Goal: Task Accomplishment & Management: Manage account settings

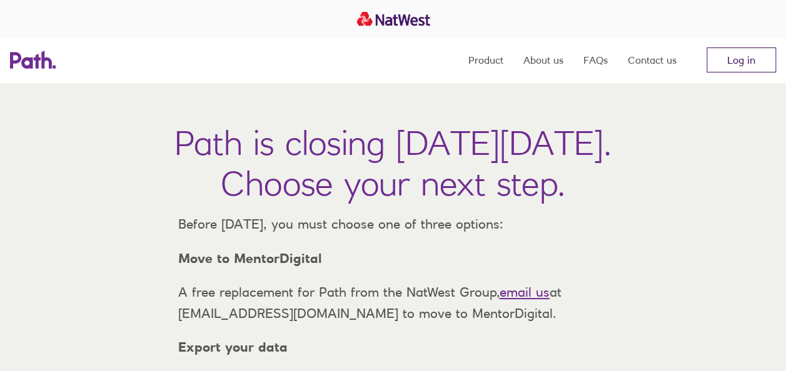
click at [721, 53] on link "Log in" at bounding box center [740, 60] width 69 height 25
click at [738, 60] on link "Log in" at bounding box center [740, 60] width 69 height 25
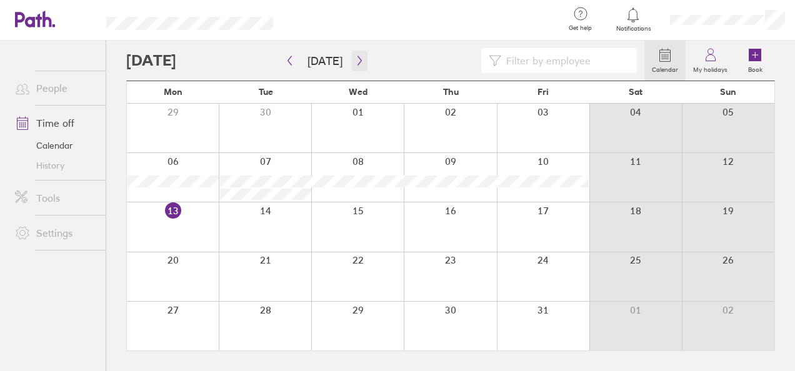
click at [360, 61] on icon "button" at bounding box center [359, 61] width 9 height 10
click at [459, 173] on div at bounding box center [450, 177] width 93 height 49
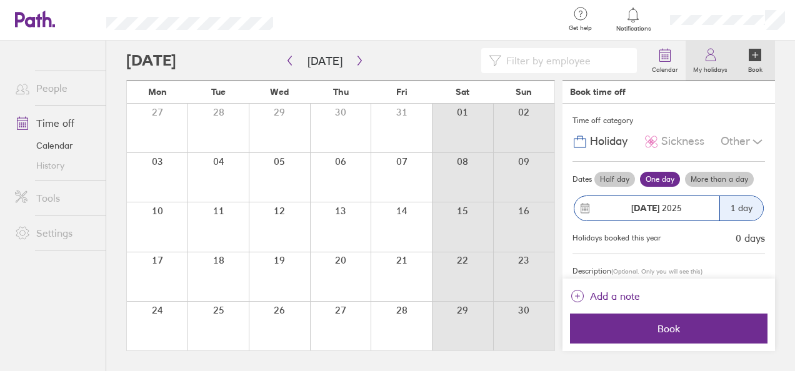
click at [720, 57] on link "My holidays" at bounding box center [710, 61] width 49 height 40
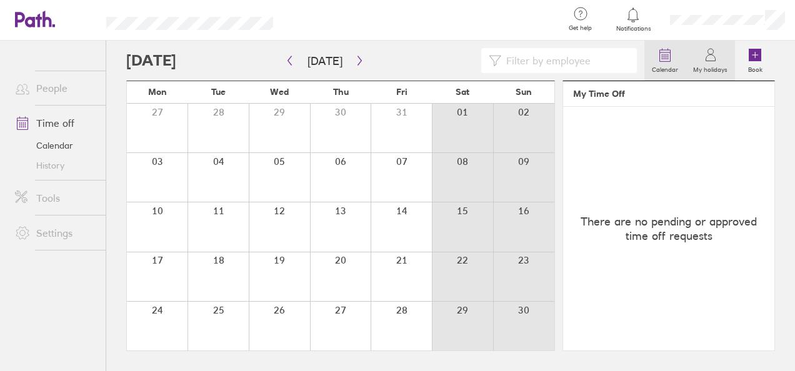
click at [669, 62] on icon at bounding box center [665, 55] width 15 height 15
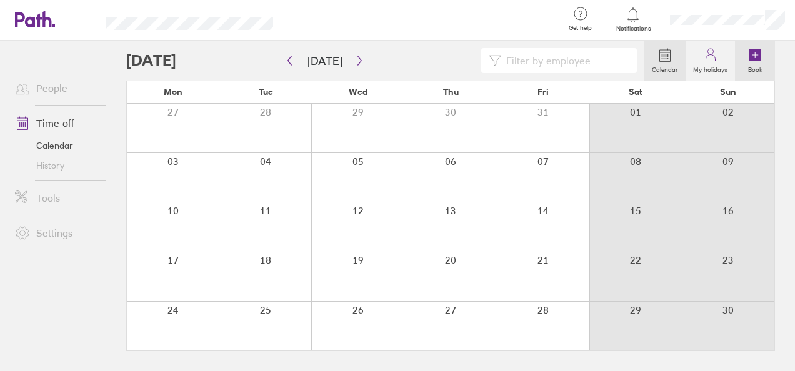
click at [757, 58] on icon at bounding box center [755, 55] width 13 height 13
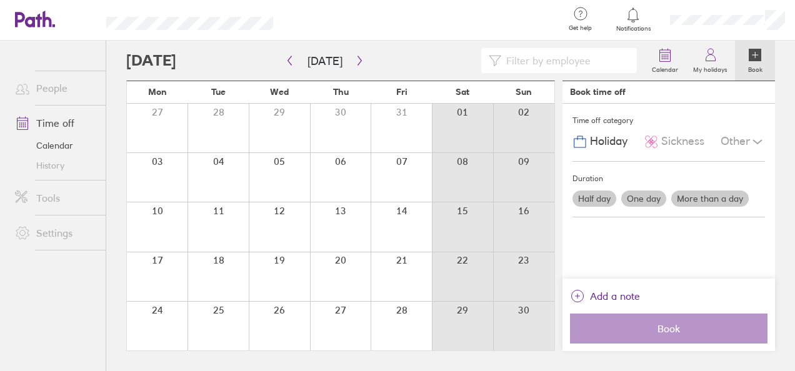
click at [348, 174] on div at bounding box center [340, 177] width 61 height 49
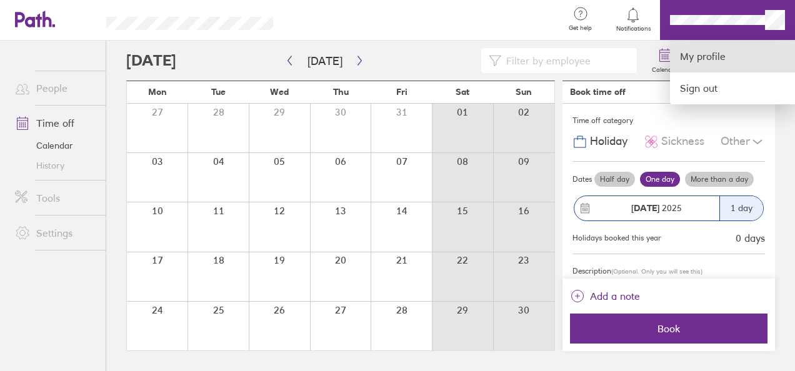
click at [717, 64] on link "My profile" at bounding box center [732, 57] width 125 height 32
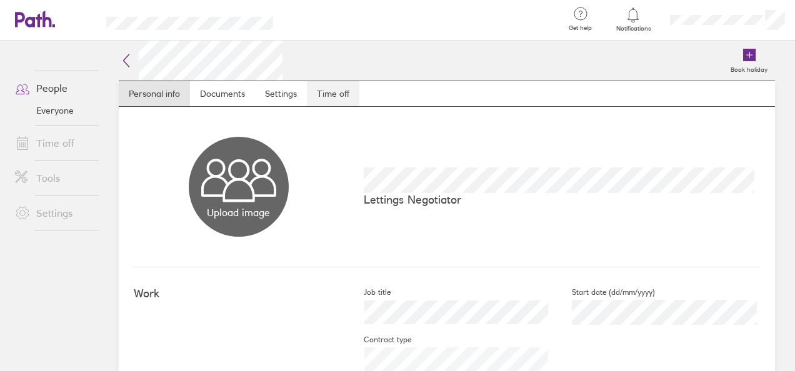
click at [330, 91] on link "Time off" at bounding box center [333, 93] width 53 height 25
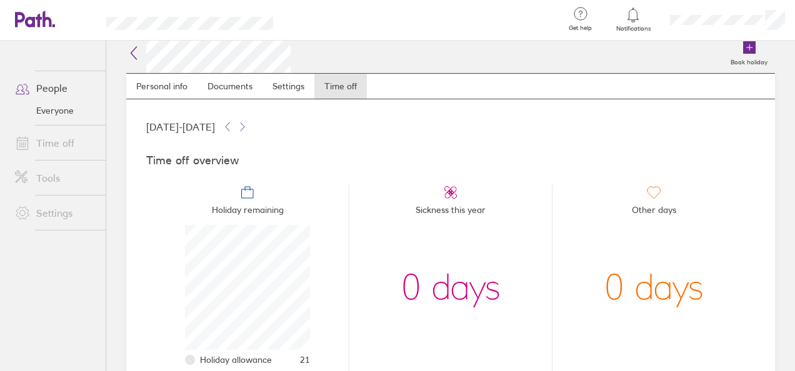
scroll to position [3, 0]
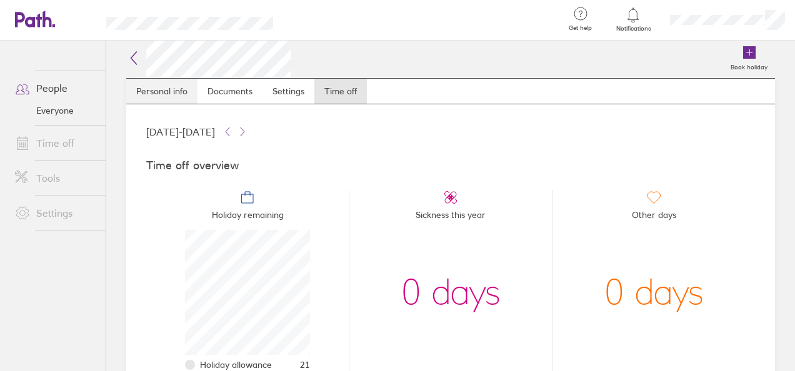
click at [171, 91] on link "Personal info" at bounding box center [161, 91] width 71 height 25
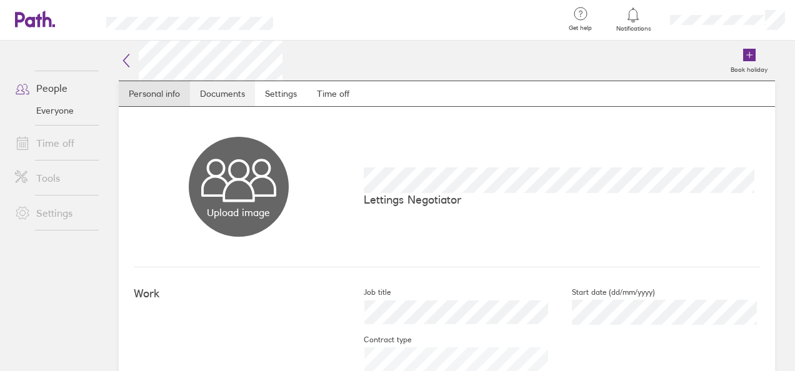
click at [230, 94] on link "Documents" at bounding box center [222, 93] width 65 height 25
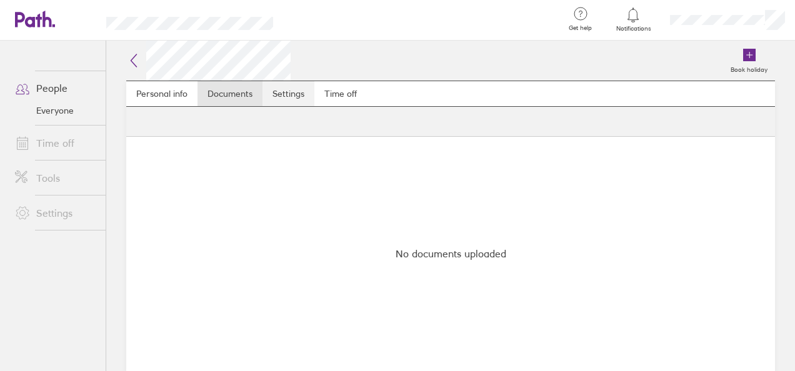
click at [283, 92] on link "Settings" at bounding box center [289, 93] width 52 height 25
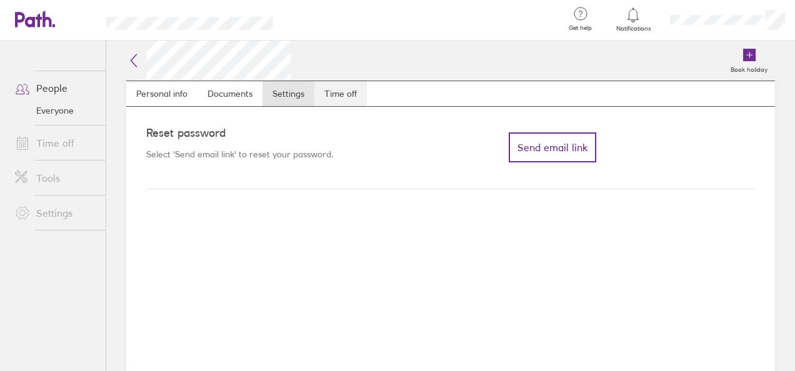
click at [355, 94] on link "Time off" at bounding box center [340, 93] width 53 height 25
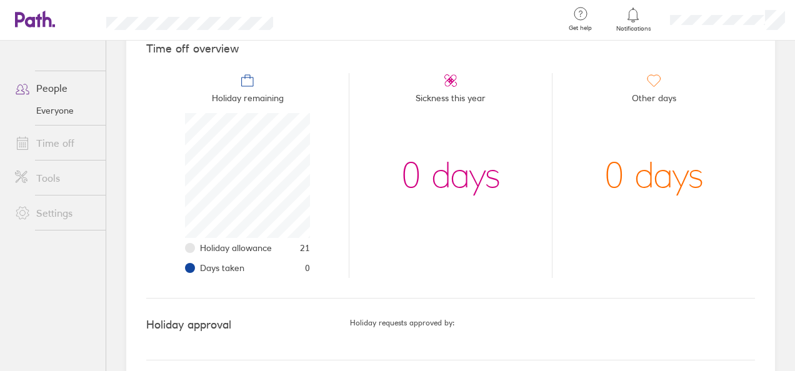
scroll to position [128, 0]
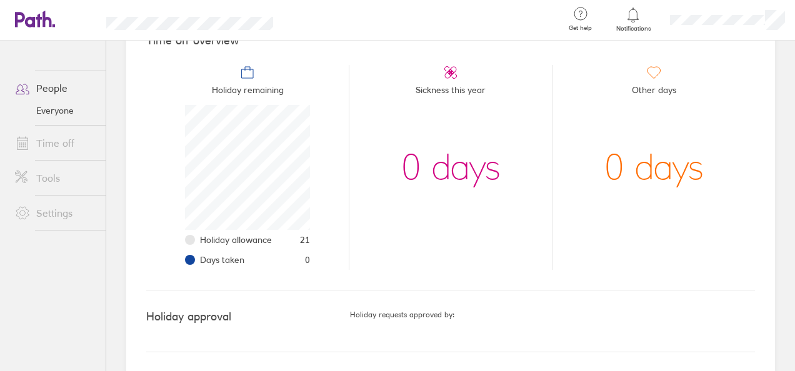
click at [122, 138] on div "Book holiday Personal info Documents Settings Time off [DATE] - [DATE] Time off…" at bounding box center [450, 78] width 689 height 331
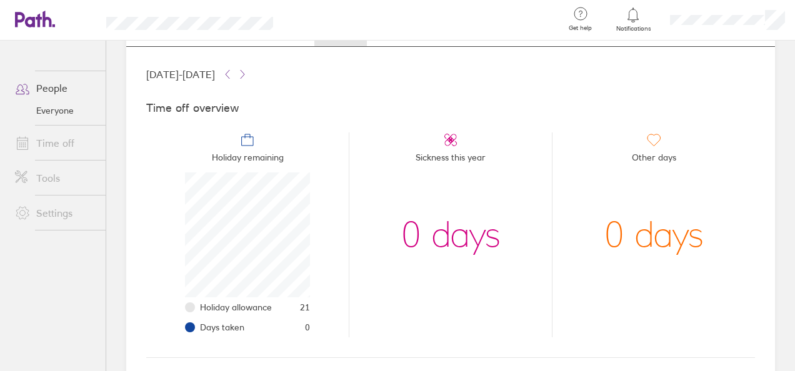
scroll to position [0, 0]
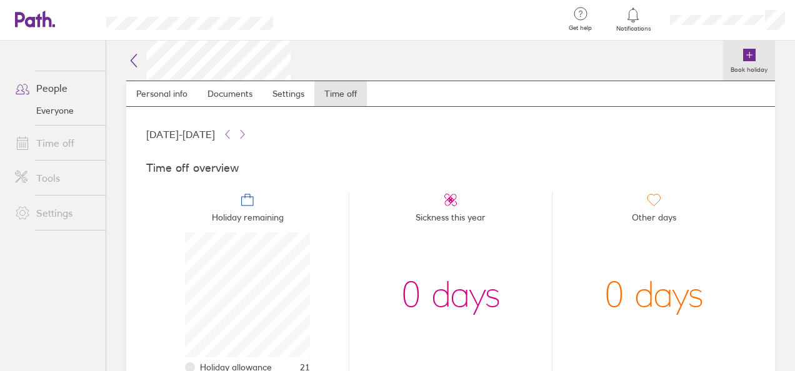
click at [746, 60] on icon at bounding box center [749, 55] width 15 height 15
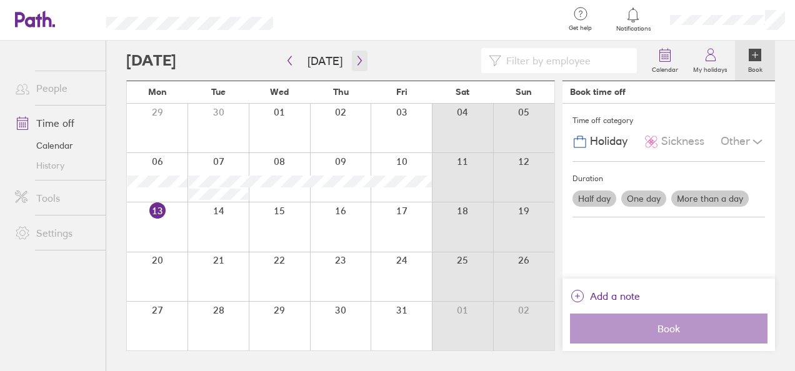
click at [356, 57] on icon "button" at bounding box center [359, 61] width 9 height 10
click at [349, 186] on div at bounding box center [340, 177] width 61 height 49
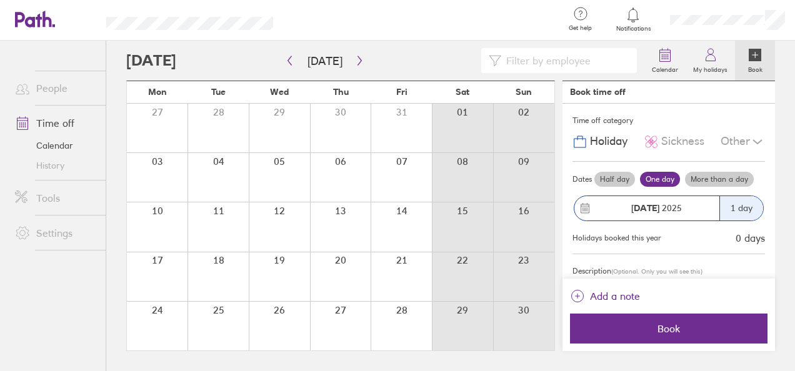
click at [745, 211] on div "1 day" at bounding box center [741, 208] width 44 height 24
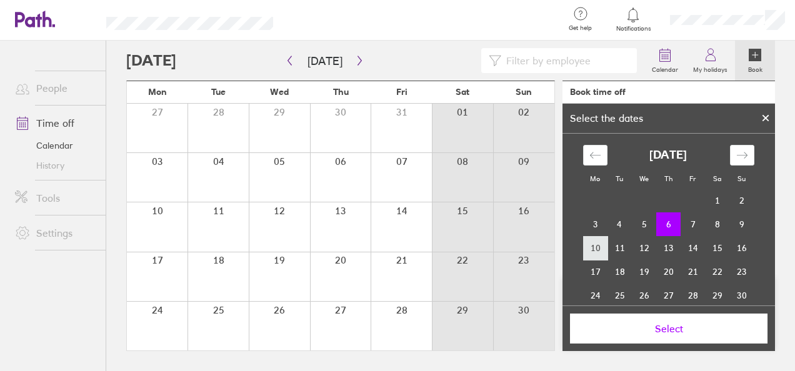
click at [595, 249] on td "10" at bounding box center [595, 248] width 24 height 24
click at [698, 331] on span "Select" at bounding box center [669, 328] width 180 height 11
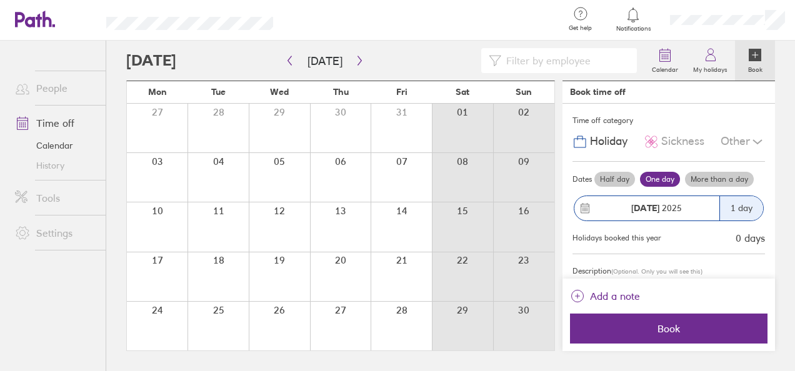
click at [343, 173] on div at bounding box center [340, 177] width 61 height 49
click at [714, 178] on label "More than a day" at bounding box center [719, 179] width 69 height 15
click at [0, 0] on input "More than a day" at bounding box center [0, 0] width 0 height 0
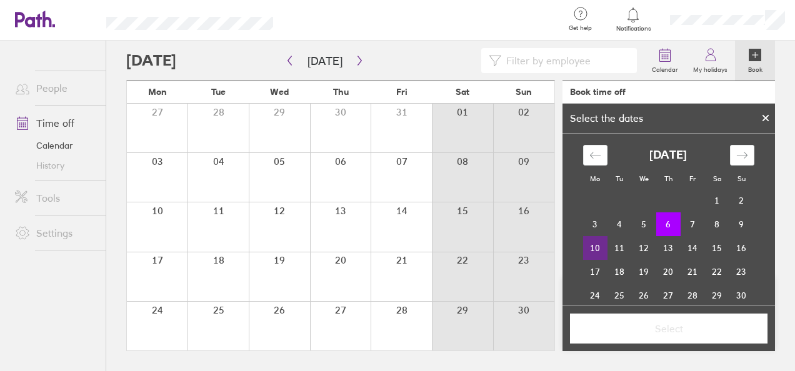
click at [589, 244] on td "10" at bounding box center [595, 248] width 24 height 24
click at [676, 331] on span "Select" at bounding box center [669, 328] width 180 height 11
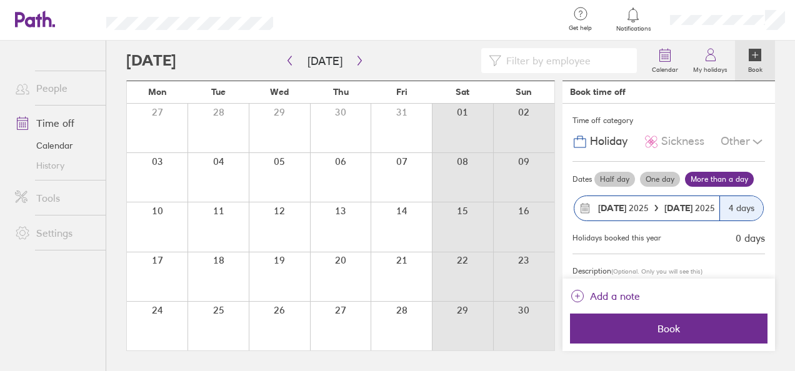
click at [688, 209] on strong "[DATE]" at bounding box center [679, 208] width 31 height 11
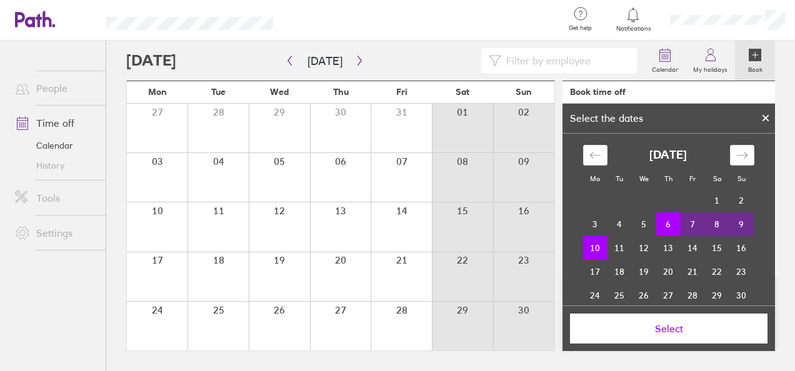
click at [689, 225] on td "7" at bounding box center [693, 225] width 24 height 24
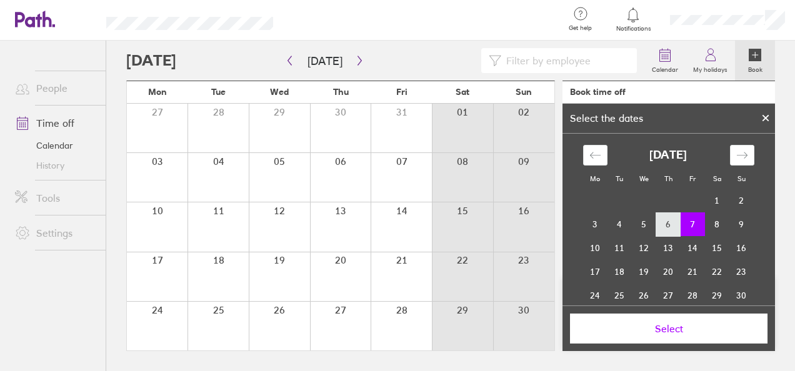
click at [661, 222] on td "6" at bounding box center [668, 225] width 24 height 24
click at [687, 221] on td "7" at bounding box center [693, 225] width 24 height 24
click at [693, 335] on button "Select" at bounding box center [669, 329] width 198 height 30
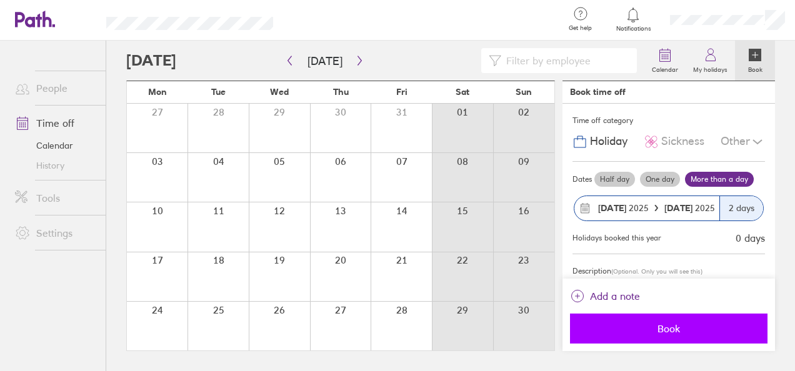
click at [689, 326] on span "Book" at bounding box center [669, 328] width 180 height 11
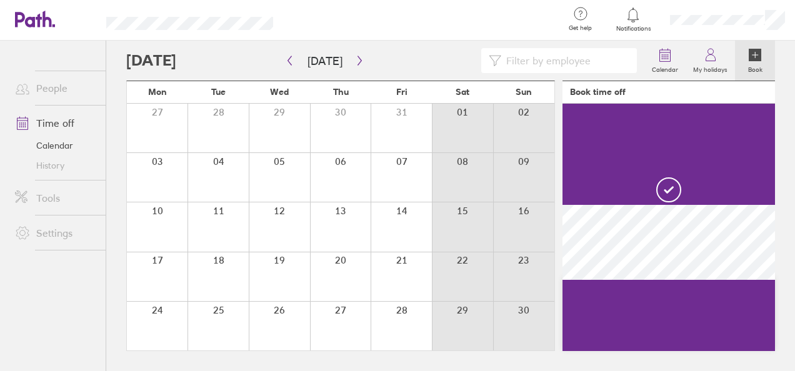
click at [156, 223] on div at bounding box center [157, 227] width 61 height 49
click at [704, 64] on label "My holidays" at bounding box center [710, 68] width 49 height 11
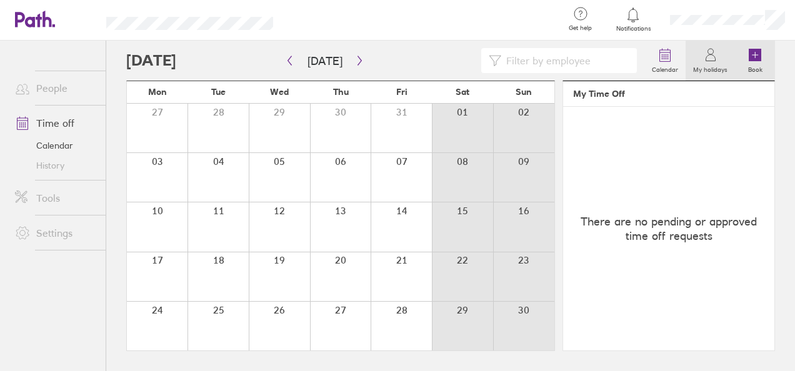
click at [757, 59] on icon at bounding box center [755, 55] width 13 height 13
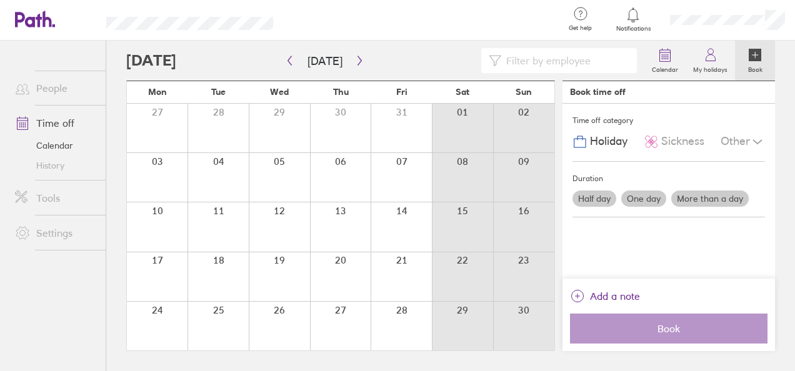
click at [164, 226] on div at bounding box center [157, 227] width 61 height 49
click at [709, 198] on label "More than a day" at bounding box center [710, 199] width 78 height 16
click at [0, 0] on input "More than a day" at bounding box center [0, 0] width 0 height 0
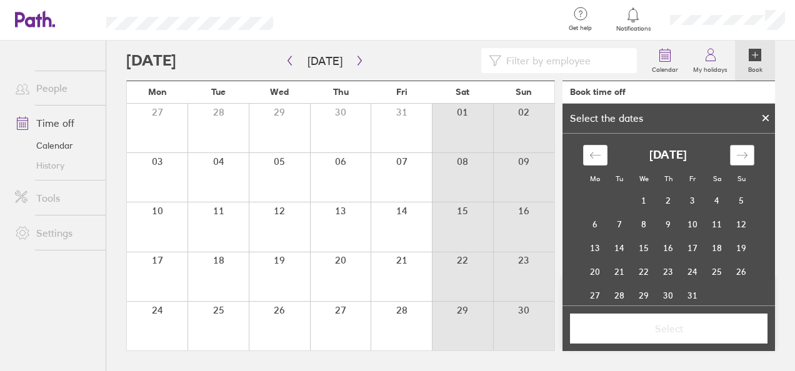
click at [736, 159] on icon "Move forward to switch to the next month." at bounding box center [742, 155] width 12 height 12
click at [591, 251] on td "10" at bounding box center [595, 248] width 24 height 24
click at [611, 246] on td "11" at bounding box center [620, 248] width 24 height 24
click at [588, 249] on td "10" at bounding box center [595, 248] width 24 height 24
click at [698, 326] on span "Select" at bounding box center [669, 328] width 180 height 11
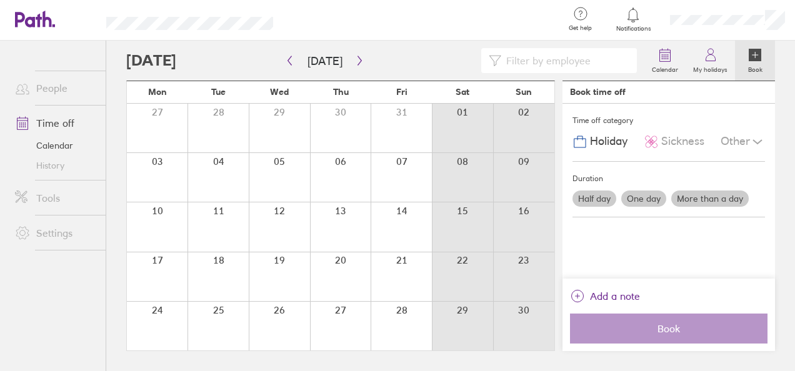
click at [636, 196] on label "One day" at bounding box center [643, 199] width 45 height 16
click at [0, 0] on input "One day" at bounding box center [0, 0] width 0 height 0
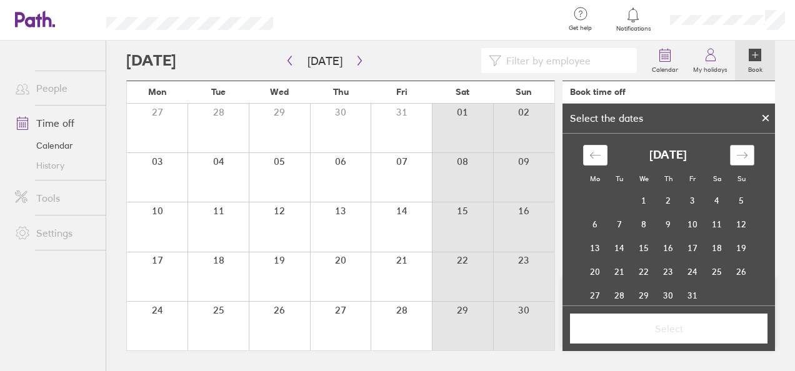
click at [736, 156] on icon "Move forward to switch to the next month." at bounding box center [742, 155] width 12 height 12
click at [589, 249] on td "10" at bounding box center [595, 248] width 24 height 24
click at [679, 328] on span "Select" at bounding box center [669, 328] width 180 height 11
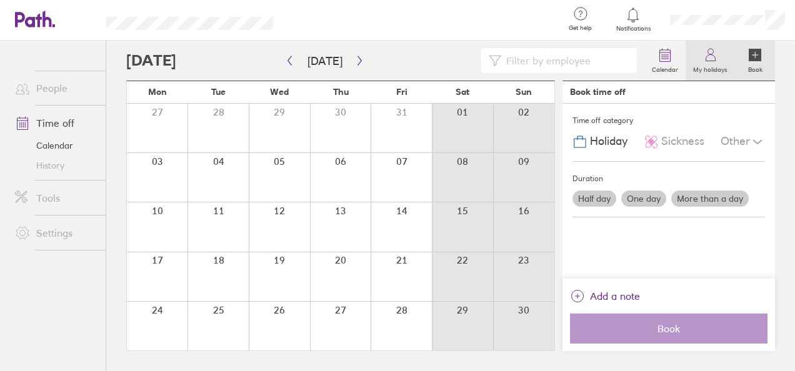
click at [706, 61] on icon at bounding box center [710, 58] width 9 height 6
